Goal: Find specific page/section: Find specific page/section

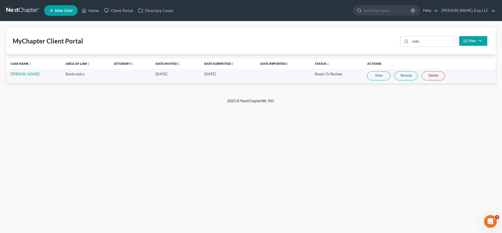
click at [194, 35] on div "MyChapter Client Portal rolo Filter Status Filter... Invited In Progress Ready …" at bounding box center [250, 41] width 489 height 27
click at [433, 45] on input "rolo" at bounding box center [433, 41] width 47 height 10
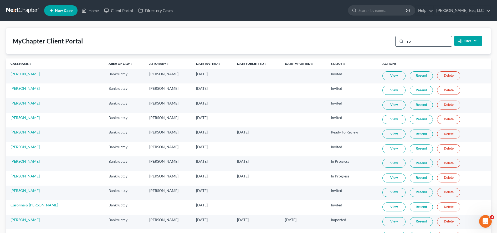
type input "r"
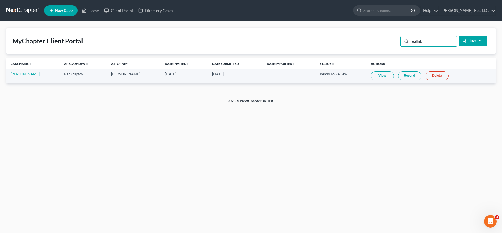
type input "galink"
click at [25, 73] on link "[PERSON_NAME]" at bounding box center [25, 73] width 29 height 4
select select "0"
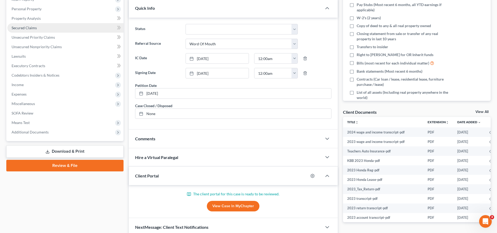
scroll to position [101, 0]
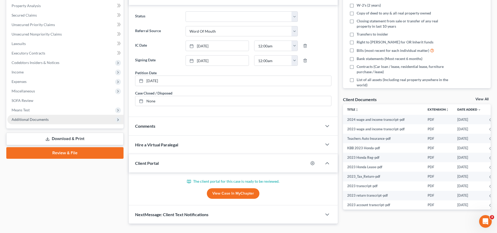
click at [23, 119] on span "Additional Documents" at bounding box center [30, 119] width 37 height 4
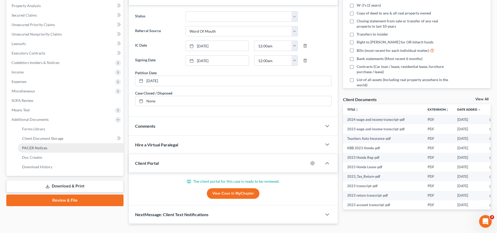
click at [33, 152] on link "PACER Notices" at bounding box center [71, 147] width 106 height 9
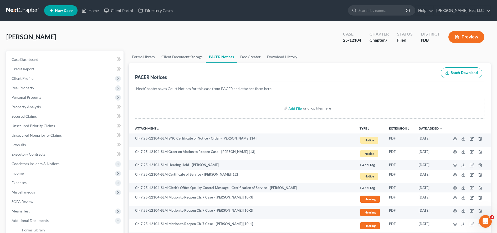
click at [232, 102] on div "Add File or drop files here" at bounding box center [309, 107] width 349 height 21
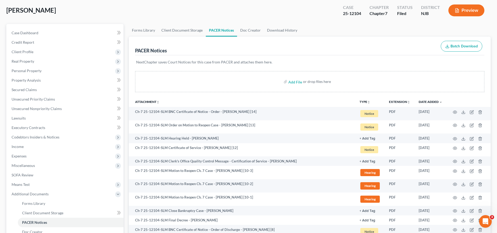
scroll to position [181, 0]
